Goal: Task Accomplishment & Management: Manage account settings

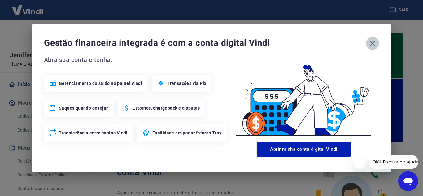
click at [372, 45] on icon "button" at bounding box center [373, 43] width 10 height 10
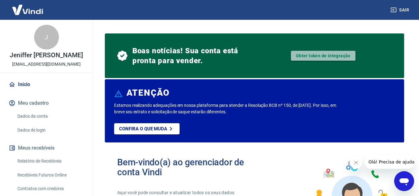
click at [318, 59] on link "Obter token de integração" at bounding box center [323, 56] width 64 height 10
click at [322, 60] on link "Obter token de integração" at bounding box center [323, 56] width 64 height 10
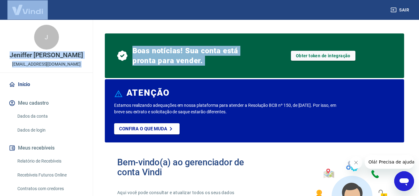
drag, startPoint x: 413, startPoint y: 16, endPoint x: 414, endPoint y: 40, distance: 23.6
click at [414, 40] on div "Sair [PERSON_NAME] [PERSON_NAME] [EMAIL_ADDRESS][DOMAIN_NAME] Início Meu cadast…" at bounding box center [209, 98] width 419 height 196
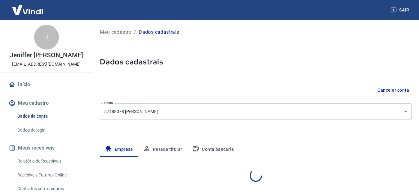
select select "SP"
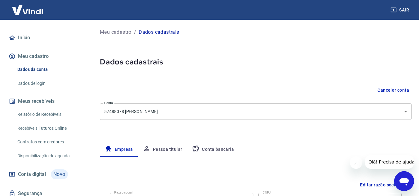
scroll to position [44, 0]
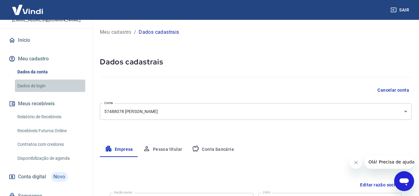
click at [65, 92] on link "Dados de login" at bounding box center [50, 86] width 70 height 13
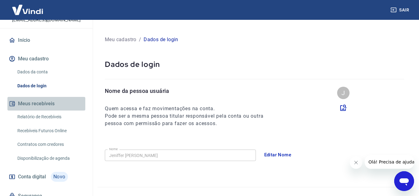
click at [65, 111] on button "Meus recebíveis" at bounding box center [46, 104] width 78 height 14
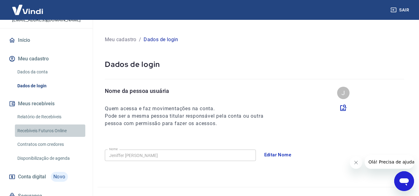
click at [65, 133] on link "Recebíveis Futuros Online" at bounding box center [50, 131] width 70 height 13
